Goal: Task Accomplishment & Management: Complete application form

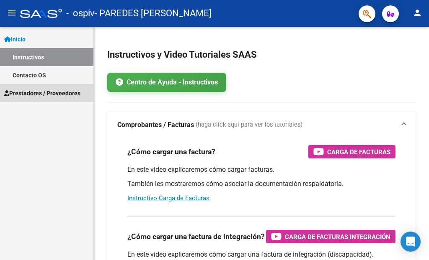
click at [39, 99] on link "Prestadores / Proveedores" at bounding box center [46, 93] width 93 height 18
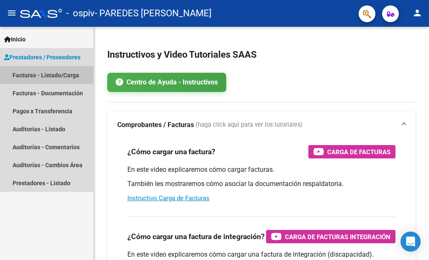
click at [55, 74] on link "Facturas - Listado/Carga" at bounding box center [46, 75] width 93 height 18
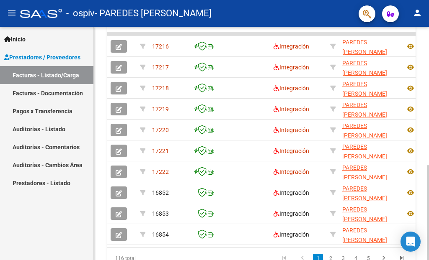
scroll to position [297, 0]
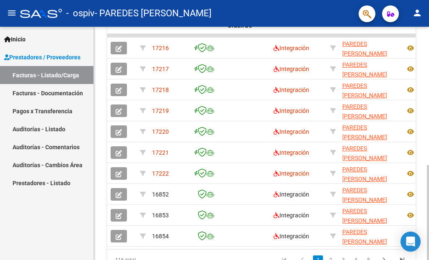
click at [428, 170] on div at bounding box center [428, 212] width 2 height 95
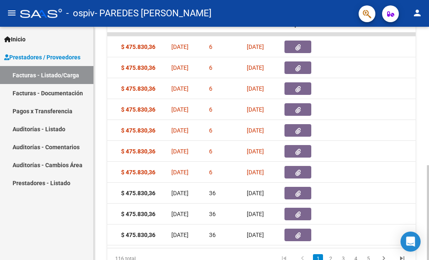
scroll to position [302, 0]
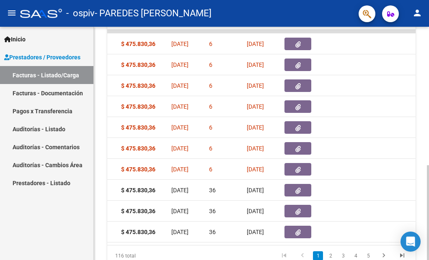
click at [428, 178] on div at bounding box center [428, 212] width 2 height 95
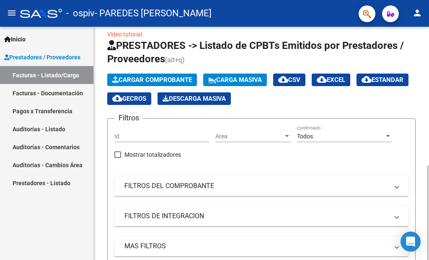
scroll to position [0, 0]
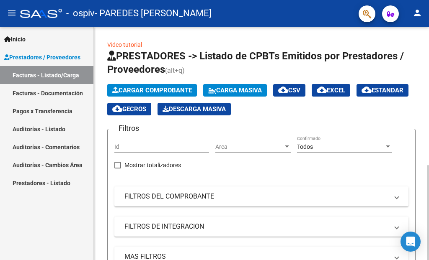
click at [151, 86] on button "Cargar Comprobante" at bounding box center [152, 90] width 90 height 13
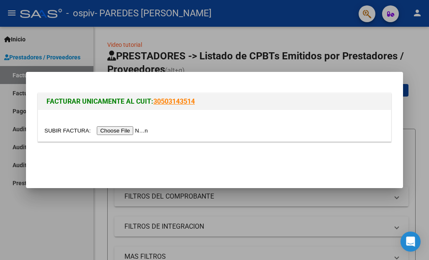
click at [119, 131] on input "file" at bounding box center [97, 130] width 106 height 9
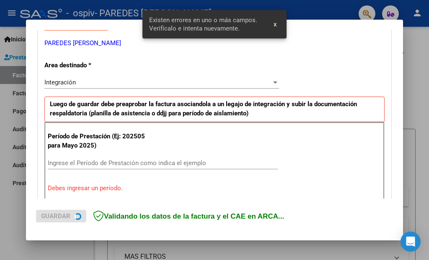
scroll to position [191, 0]
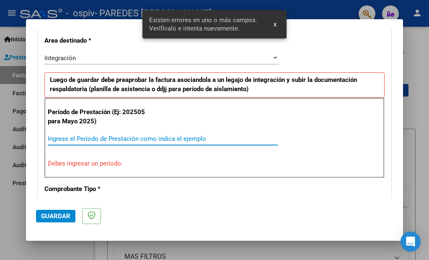
click at [196, 137] on input "Ingrese el Período de Prestación como indica el ejemplo" at bounding box center [163, 139] width 230 height 8
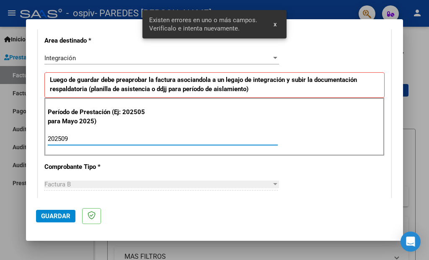
type input "202509"
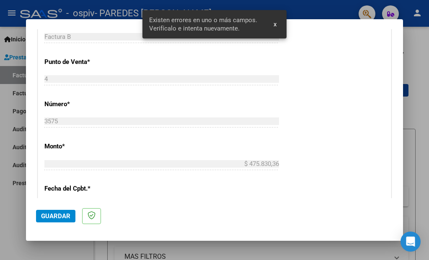
scroll to position [487, 0]
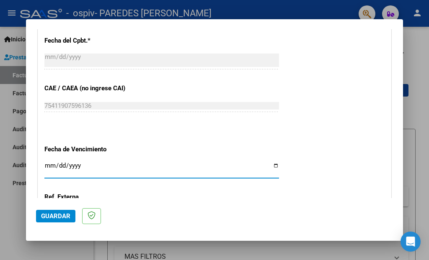
click at [273, 162] on input "Ingresar la fecha" at bounding box center [161, 168] width 235 height 13
type input "[DATE]"
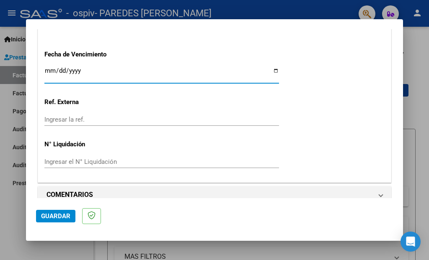
click at [59, 207] on mat-dialog-actions "Guardar" at bounding box center [214, 214] width 357 height 33
click at [61, 216] on span "Guardar" at bounding box center [55, 217] width 29 height 8
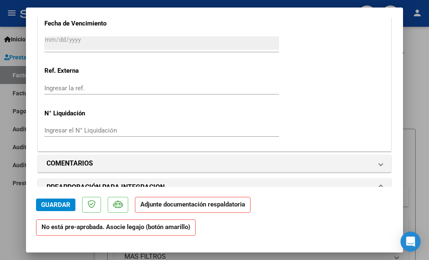
scroll to position [740, 0]
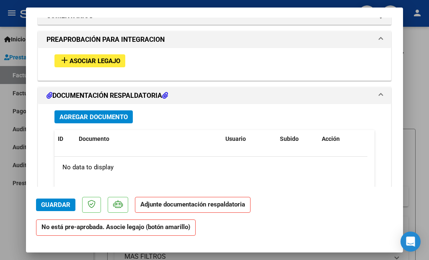
click at [114, 54] on button "add Asociar Legajo" at bounding box center [89, 60] width 71 height 13
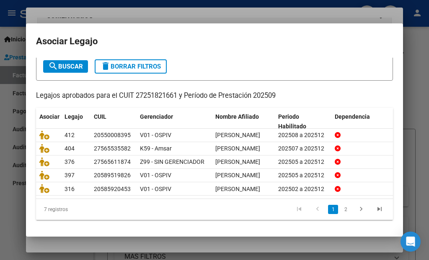
scroll to position [90, 0]
click at [340, 210] on link "2" at bounding box center [345, 209] width 10 height 9
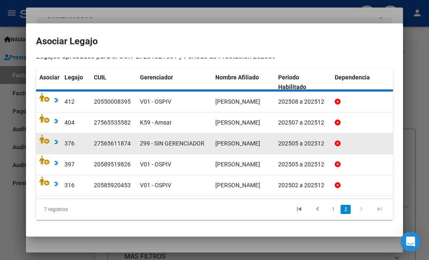
scroll to position [27, 0]
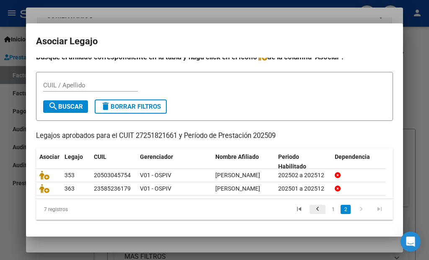
click at [314, 212] on icon "go to previous page" at bounding box center [317, 211] width 11 height 10
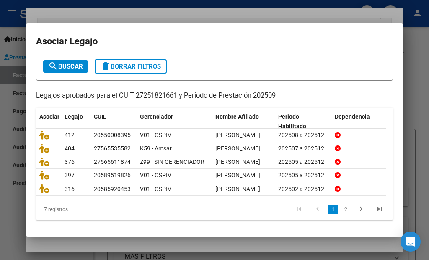
scroll to position [80, 0]
click at [356, 216] on icon "go to next page" at bounding box center [361, 211] width 11 height 10
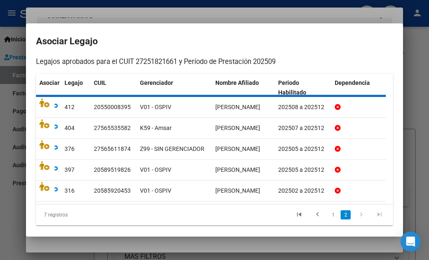
scroll to position [27, 0]
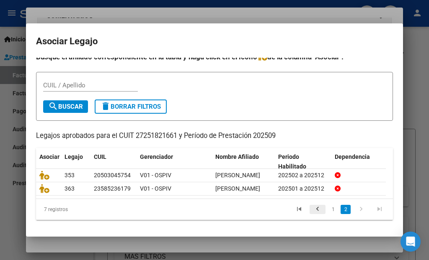
click at [315, 211] on icon "go to previous page" at bounding box center [317, 211] width 11 height 10
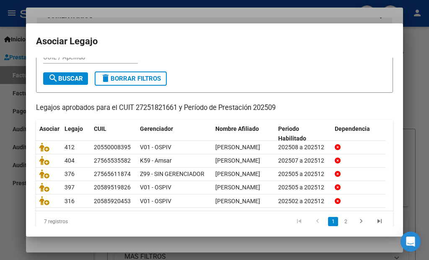
scroll to position [16, 0]
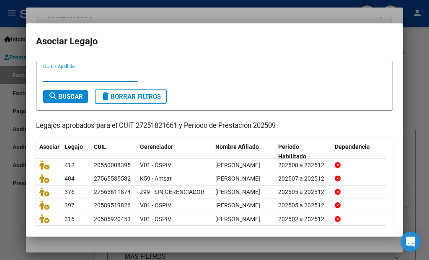
click at [78, 72] on input "CUIL / Apellido" at bounding box center [90, 76] width 95 height 8
paste input "59036957"
click at [82, 95] on span "search Buscar" at bounding box center [65, 97] width 35 height 8
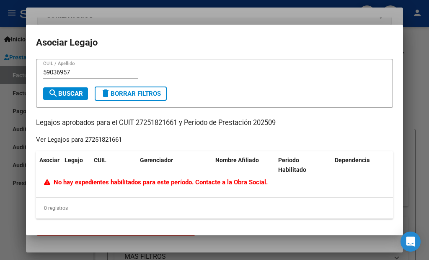
scroll to position [0, 0]
click at [109, 72] on input "59036957" at bounding box center [90, 73] width 95 height 8
type input "guerra"
click at [75, 101] on form "guerra CUIL / Apellido search Buscar delete Borrar Filtros" at bounding box center [214, 83] width 357 height 49
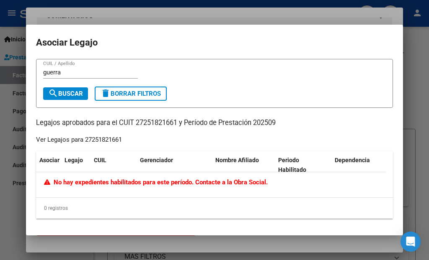
click at [75, 94] on span "search Buscar" at bounding box center [65, 94] width 35 height 8
click at [414, 135] on div at bounding box center [214, 130] width 429 height 260
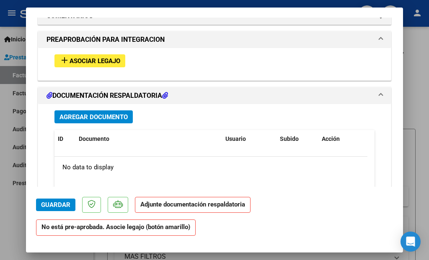
click at [67, 208] on span "Guardar" at bounding box center [55, 205] width 29 height 8
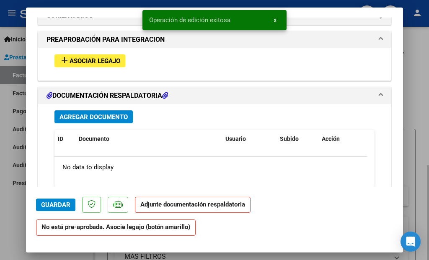
click at [416, 81] on div at bounding box center [214, 130] width 429 height 260
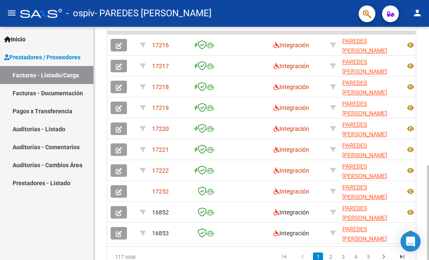
scroll to position [299, 0]
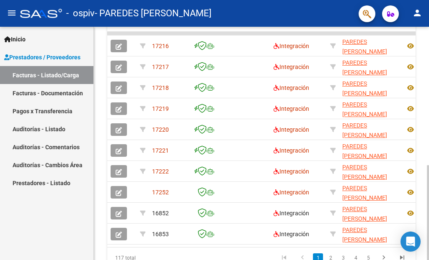
click at [428, 169] on div at bounding box center [428, 212] width 2 height 95
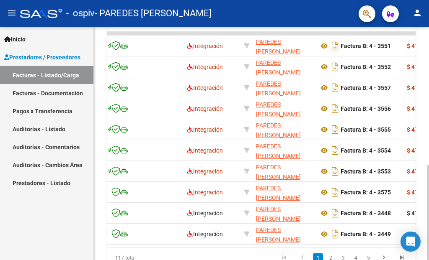
scroll to position [0, 0]
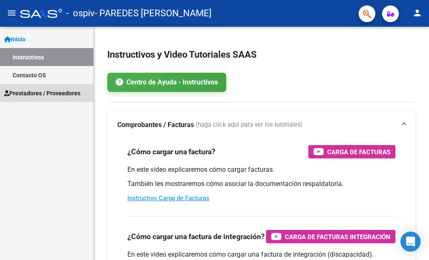
click at [59, 93] on span "Prestadores / Proveedores" at bounding box center [42, 93] width 76 height 9
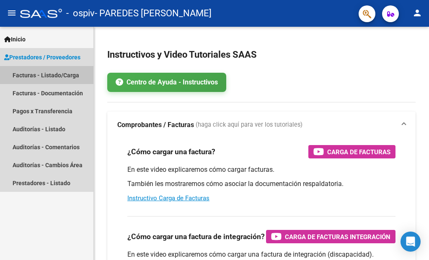
click at [63, 80] on link "Facturas - Listado/Carga" at bounding box center [46, 75] width 93 height 18
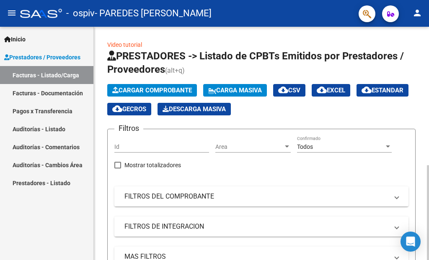
scroll to position [204, 0]
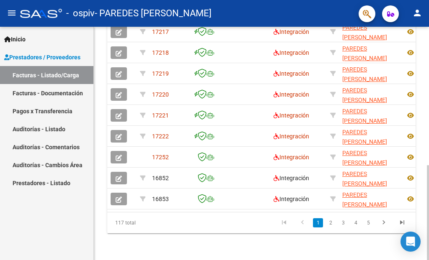
click at [428, 171] on div at bounding box center [428, 212] width 2 height 95
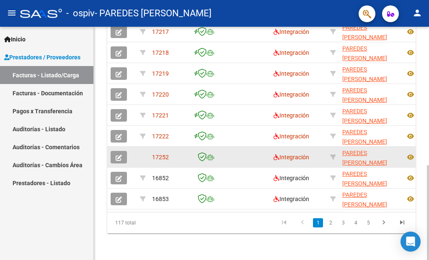
click at [124, 153] on button "button" at bounding box center [119, 157] width 16 height 13
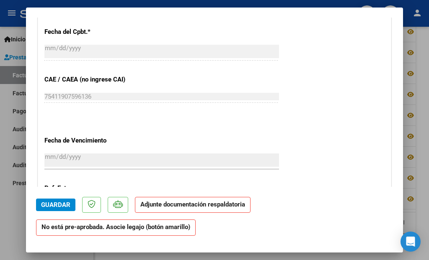
scroll to position [592, 0]
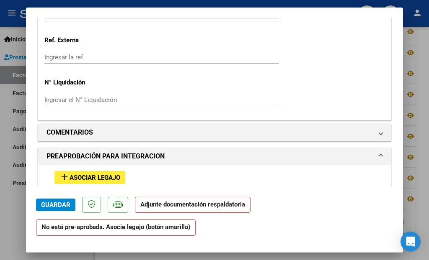
click at [114, 174] on span "Asociar Legajo" at bounding box center [95, 178] width 51 height 8
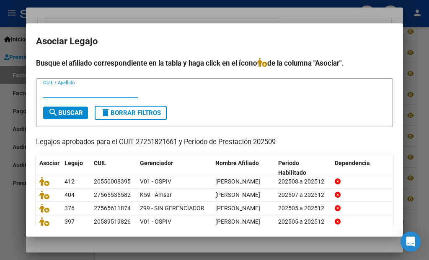
click at [101, 88] on input "CUIL / Apellido" at bounding box center [90, 92] width 95 height 8
type input "guerra"
click at [85, 112] on button "search Buscar" at bounding box center [65, 113] width 45 height 13
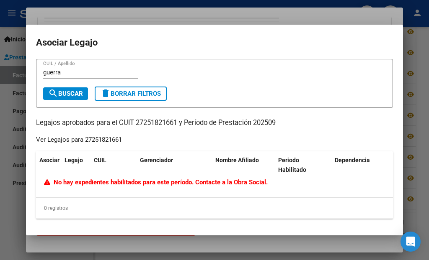
click at [59, 143] on div "Ver Legajos para 27251821661" at bounding box center [79, 140] width 86 height 10
